Goal: Transaction & Acquisition: Download file/media

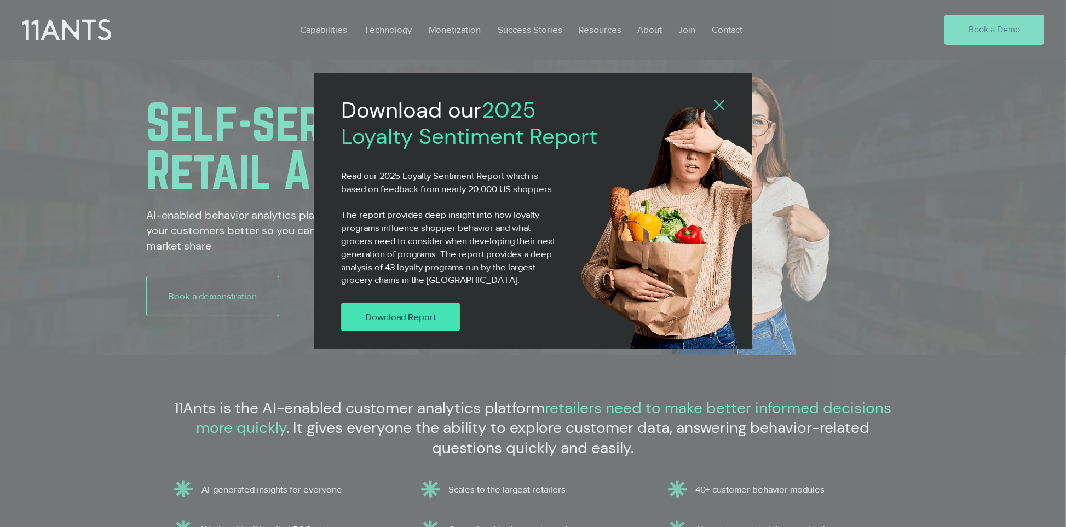
click at [396, 307] on link "Download Report" at bounding box center [400, 317] width 119 height 28
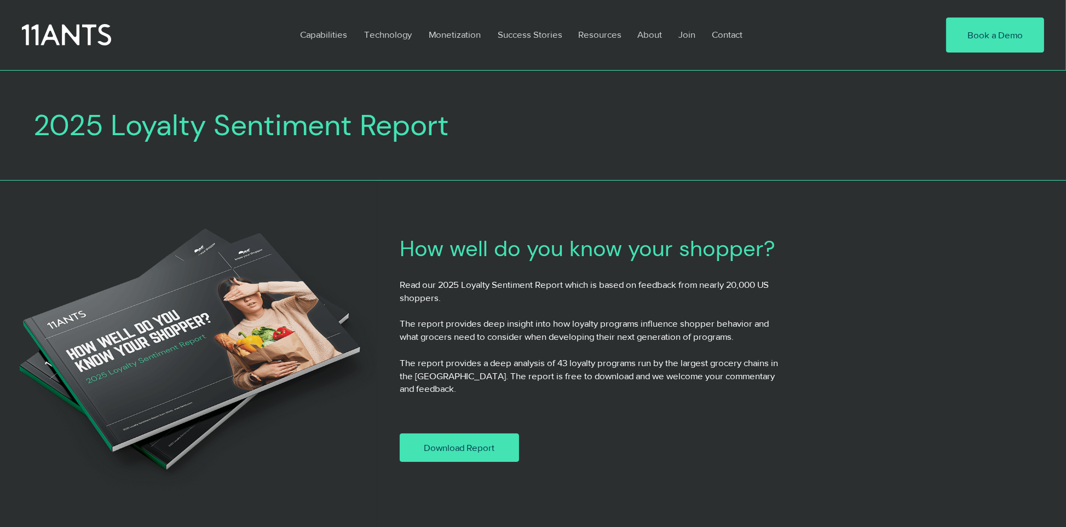
click at [476, 441] on span "Download Report" at bounding box center [459, 447] width 71 height 13
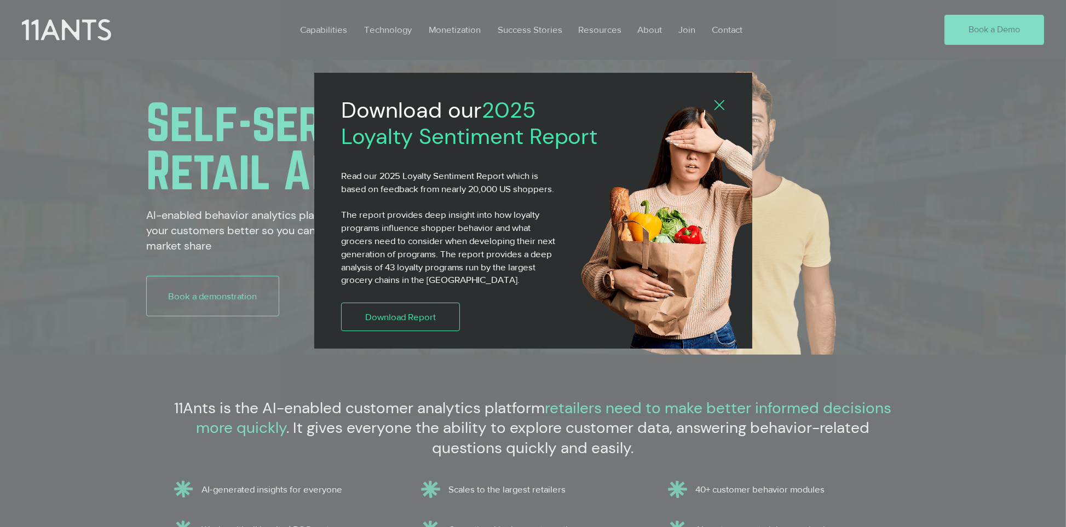
click at [714, 103] on icon "Back to site" at bounding box center [719, 105] width 10 height 10
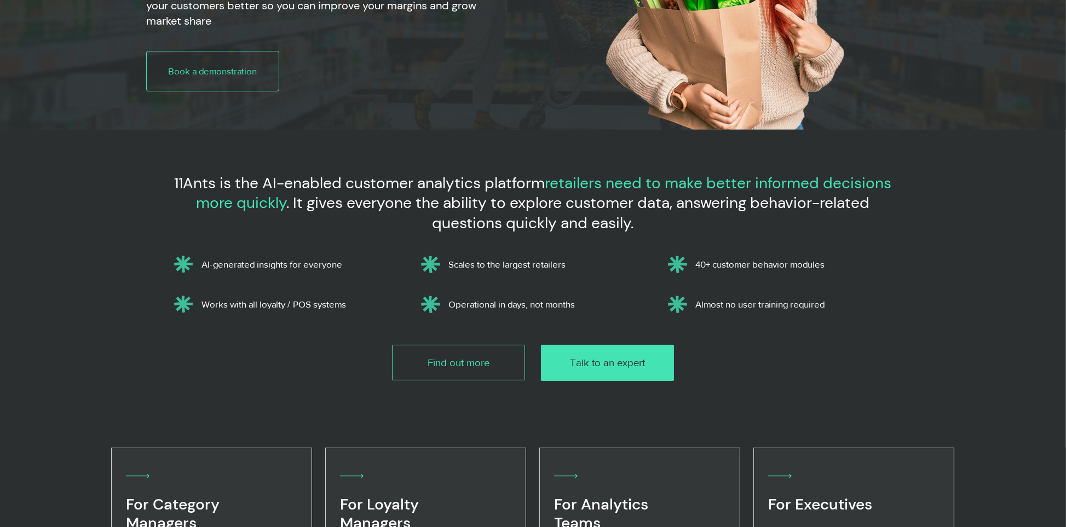
scroll to position [55, 0]
